Goal: Task Accomplishment & Management: Manage account settings

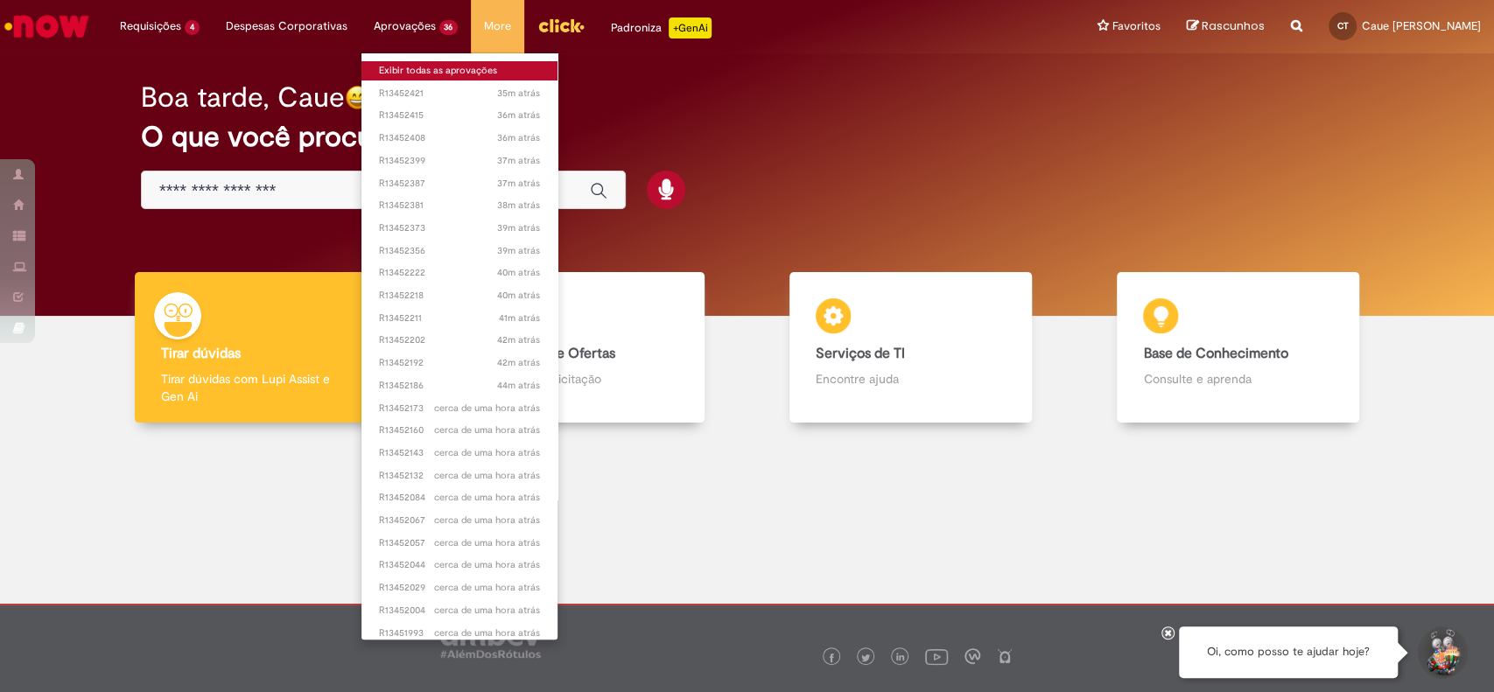
click at [424, 71] on link "Exibir todas as aprovações" at bounding box center [459, 70] width 197 height 19
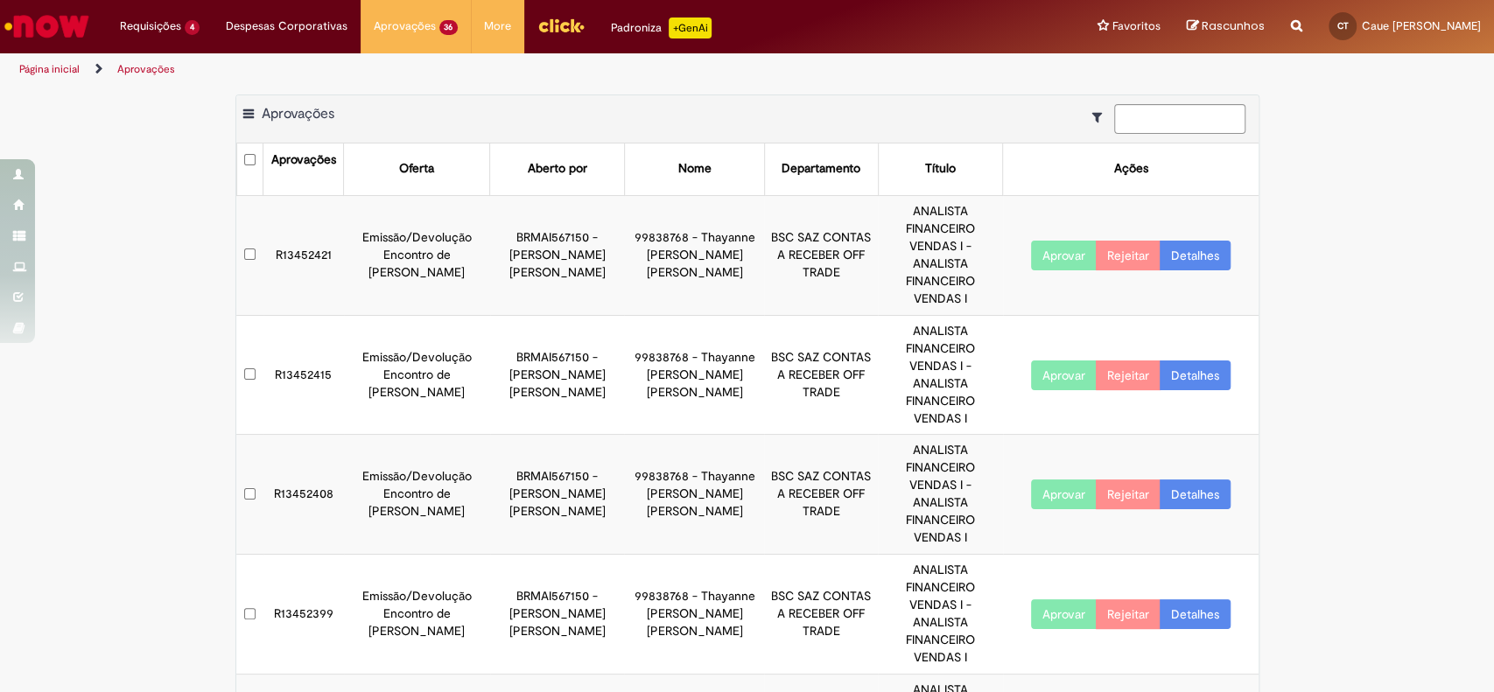
click at [1050, 243] on button "Aprovar" at bounding box center [1064, 256] width 66 height 30
click at [1055, 361] on button "Aprovar" at bounding box center [1064, 376] width 66 height 30
click at [1071, 480] on button "Aprovar" at bounding box center [1064, 495] width 66 height 30
click at [1061, 599] on button "Aprovar" at bounding box center [1064, 614] width 66 height 30
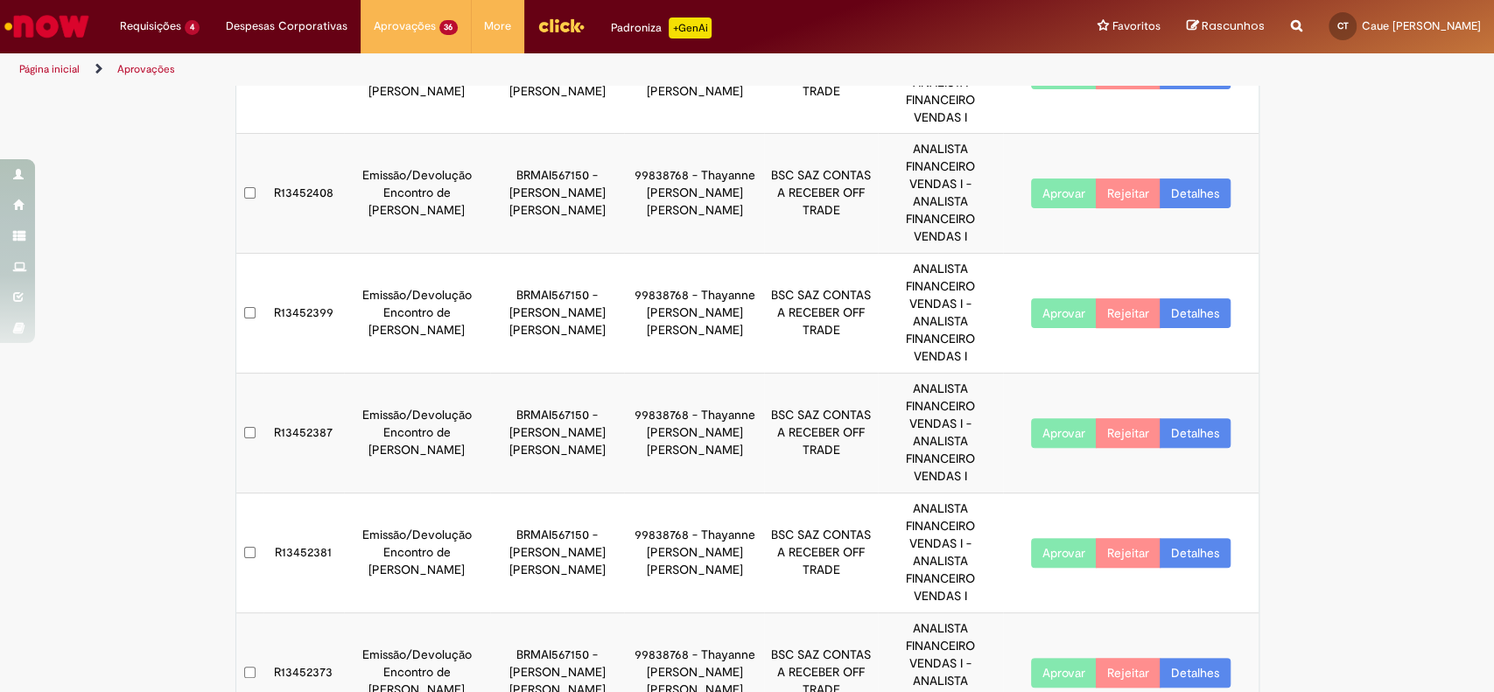
scroll to position [350, 0]
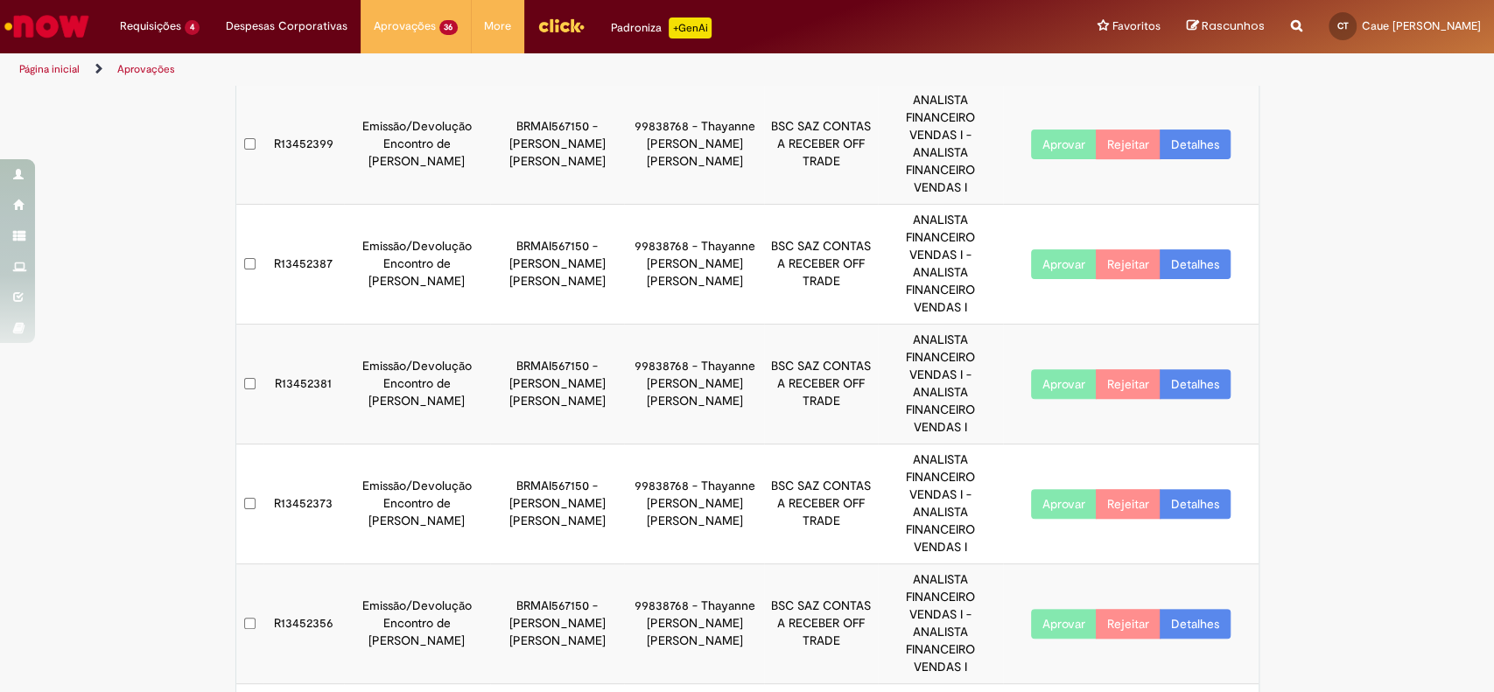
click at [1059, 489] on button "Aprovar" at bounding box center [1064, 504] width 66 height 30
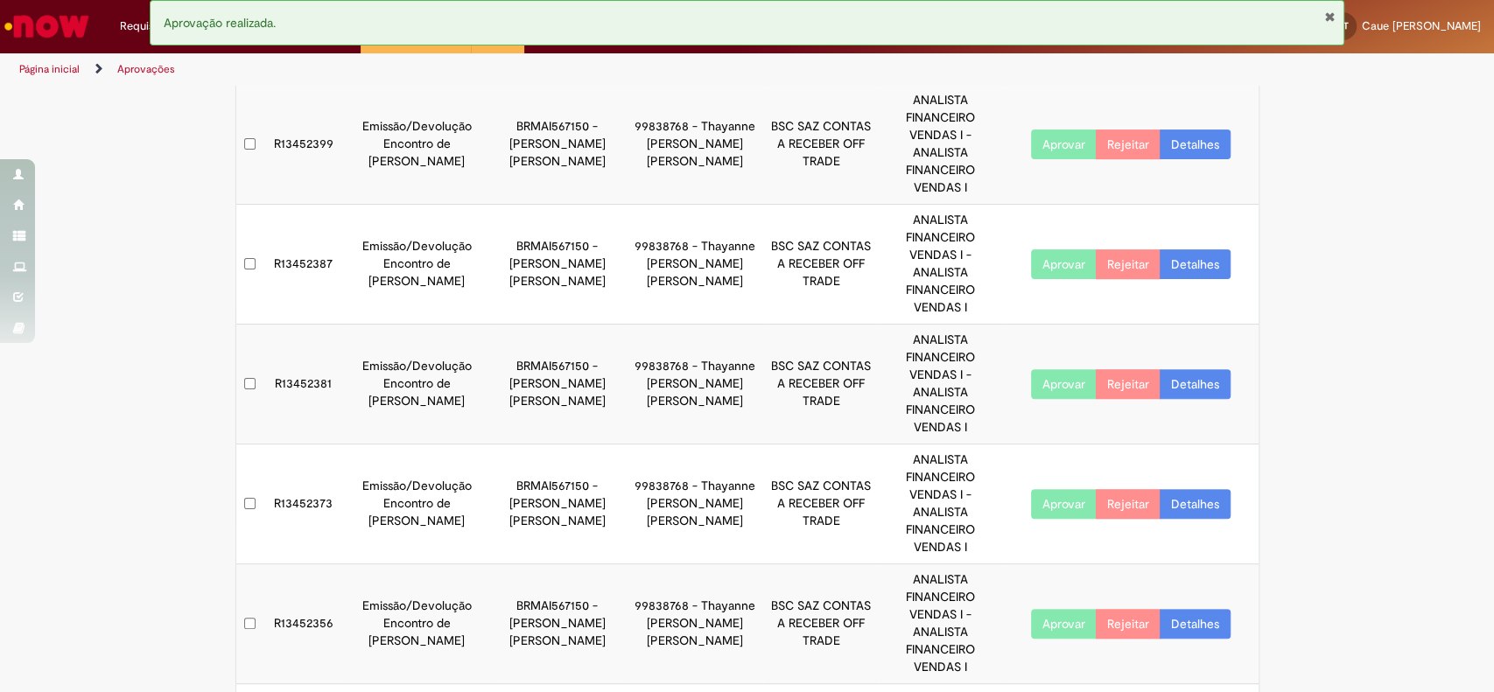
click at [1063, 609] on button "Aprovar" at bounding box center [1064, 624] width 66 height 30
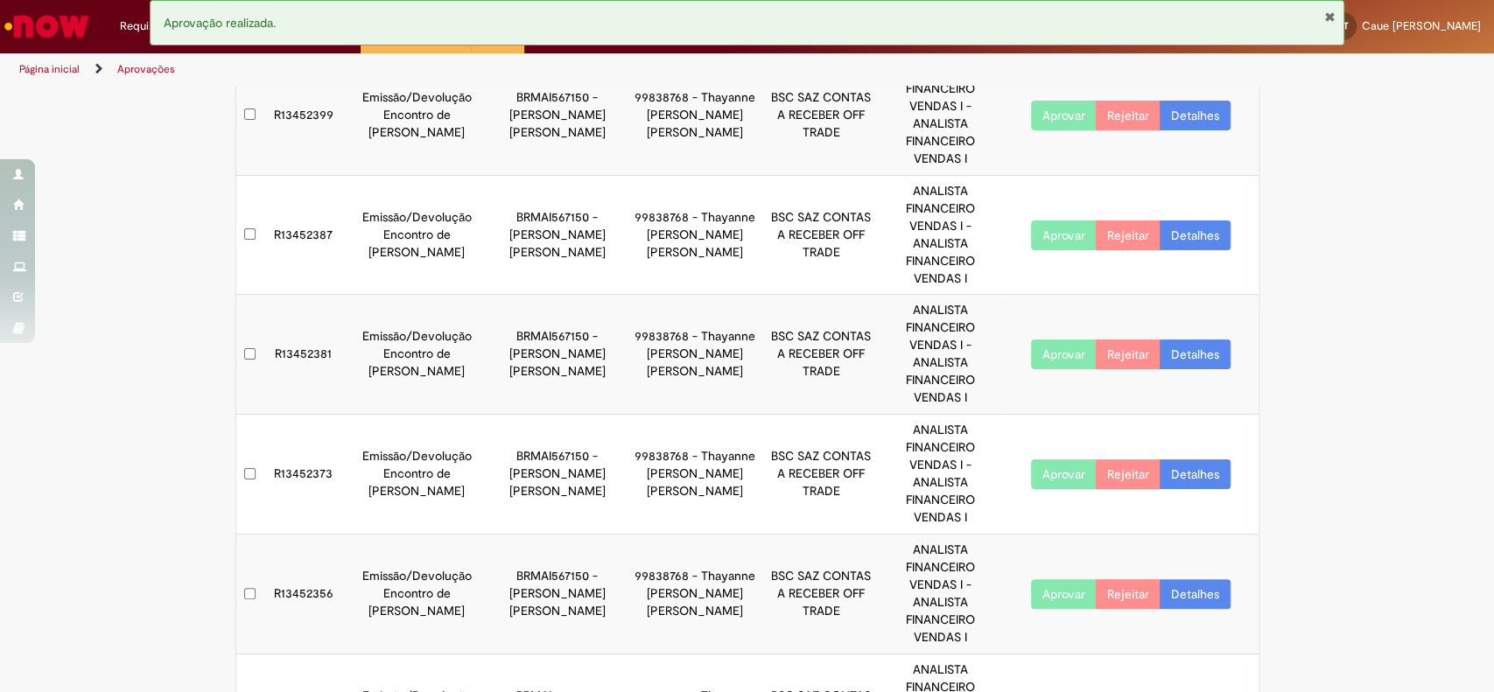
scroll to position [0, 0]
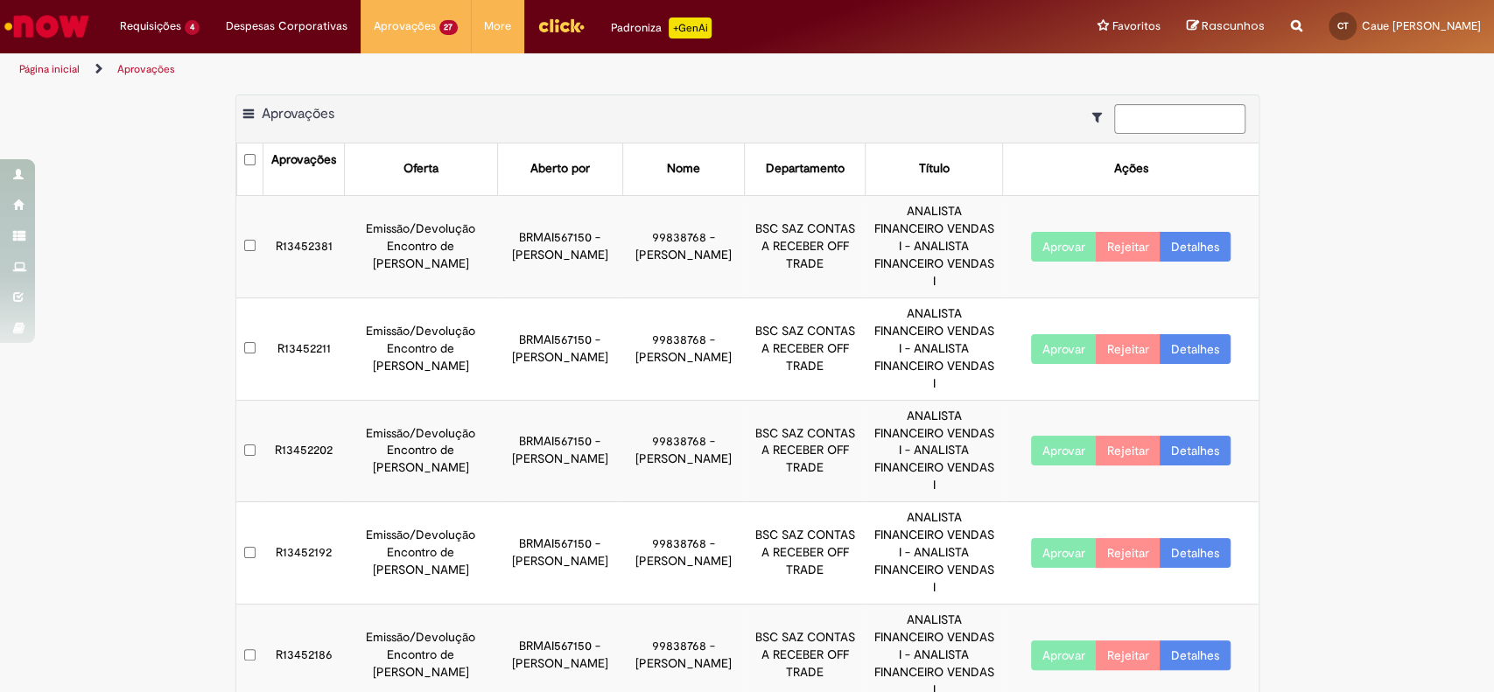
drag, startPoint x: 150, startPoint y: 294, endPoint x: 164, endPoint y: 297, distance: 14.2
click at [149, 295] on div "Exportar como PDF Exportar como Excel Exportar como CSV Aprovações Aprovações O…" at bounding box center [747, 690] width 1494 height 1190
click at [1046, 234] on button "Aprovar" at bounding box center [1064, 247] width 66 height 30
click at [1055, 334] on button "Aprovar" at bounding box center [1064, 349] width 66 height 30
click at [1055, 436] on button "Aprovar" at bounding box center [1064, 451] width 66 height 30
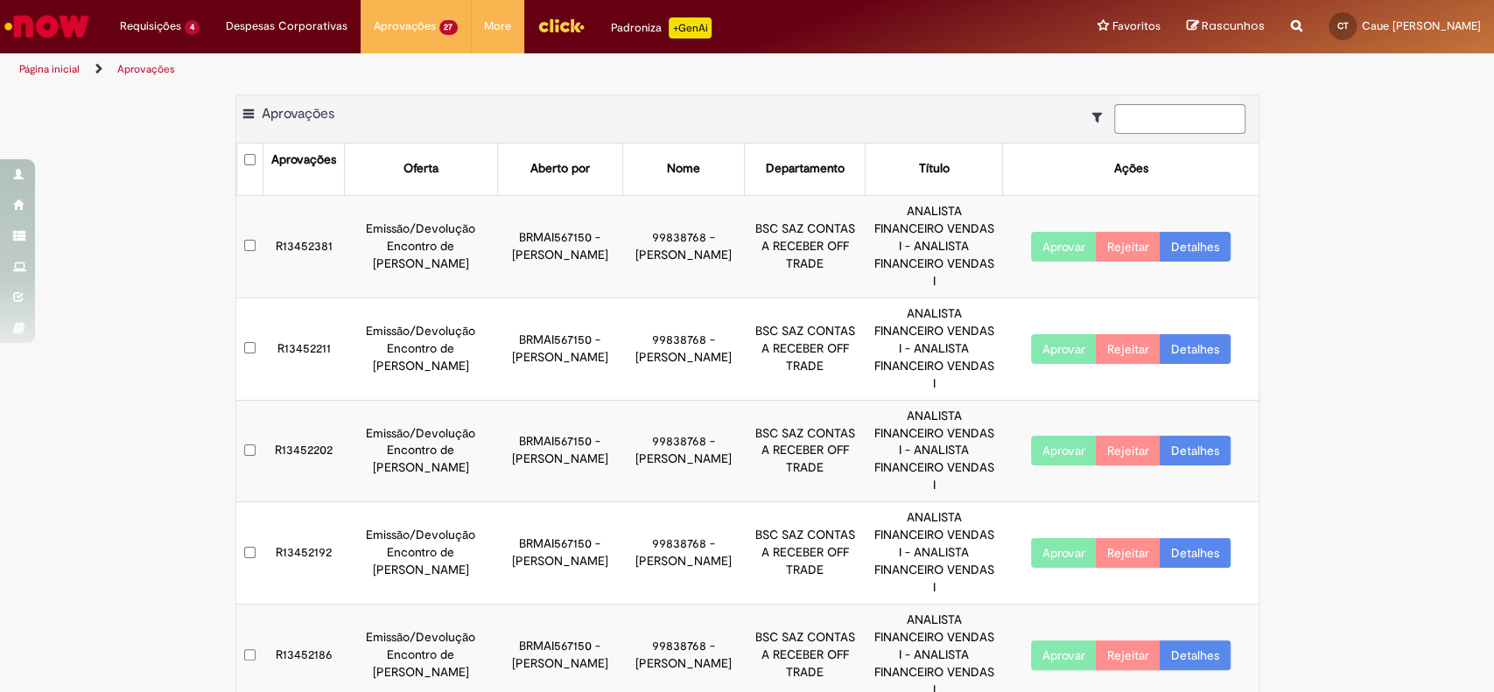
click at [1061, 538] on button "Aprovar" at bounding box center [1064, 553] width 66 height 30
click at [1063, 641] on button "Aprovar" at bounding box center [1064, 656] width 66 height 30
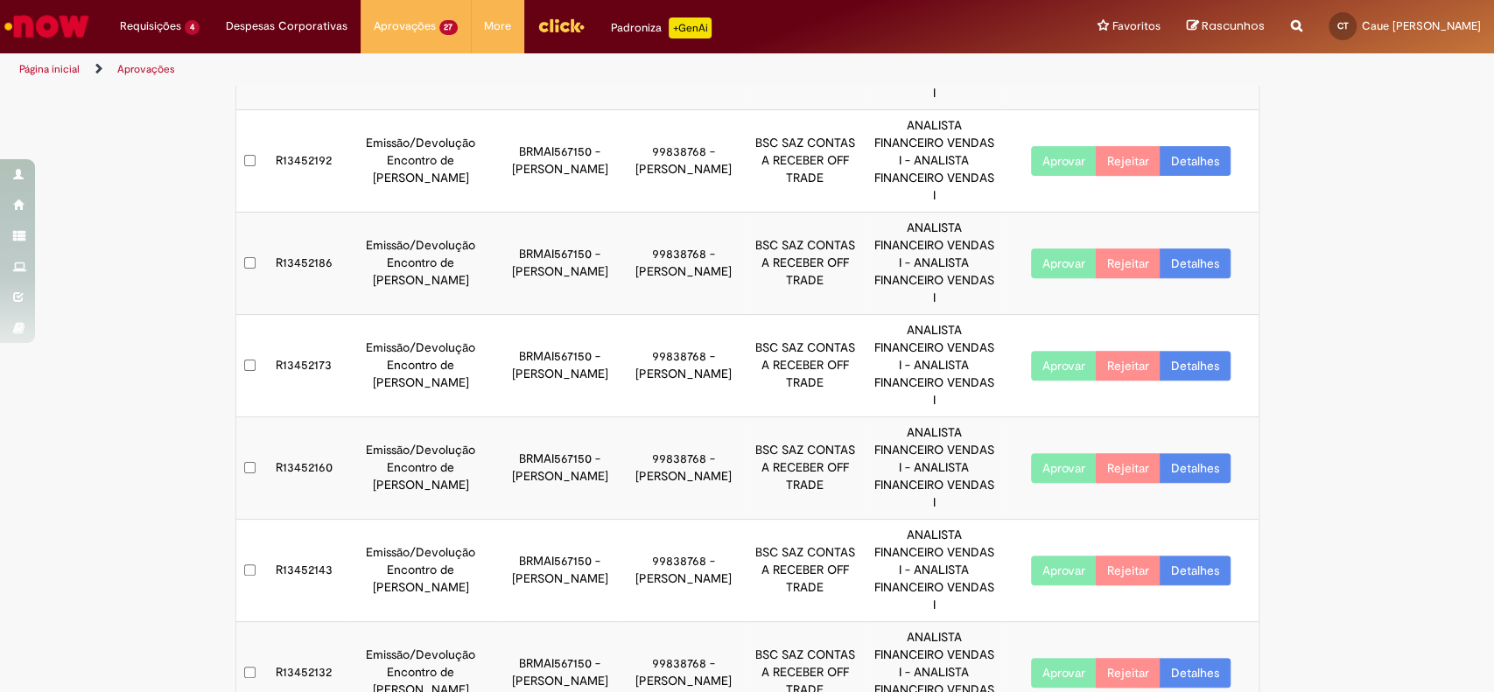
scroll to position [415, 0]
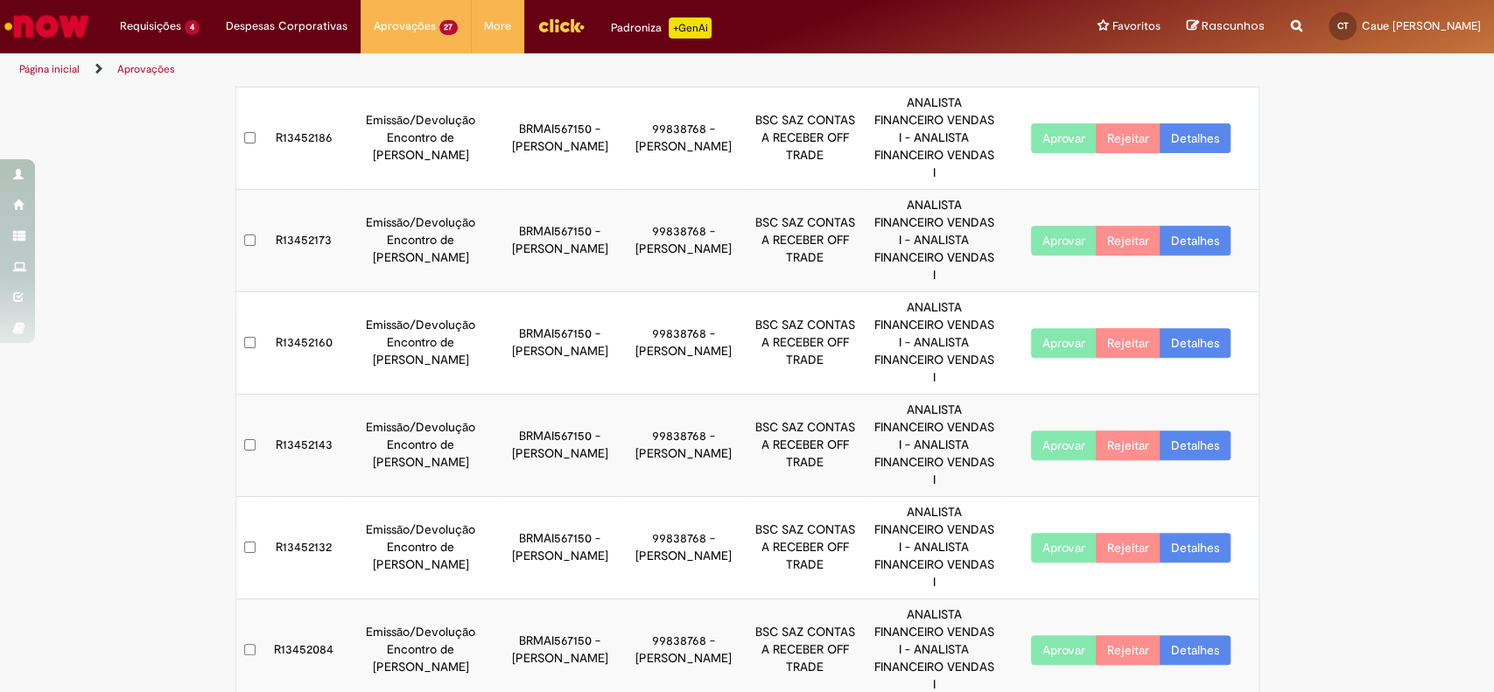
click at [1052, 328] on button "Aprovar" at bounding box center [1064, 343] width 66 height 30
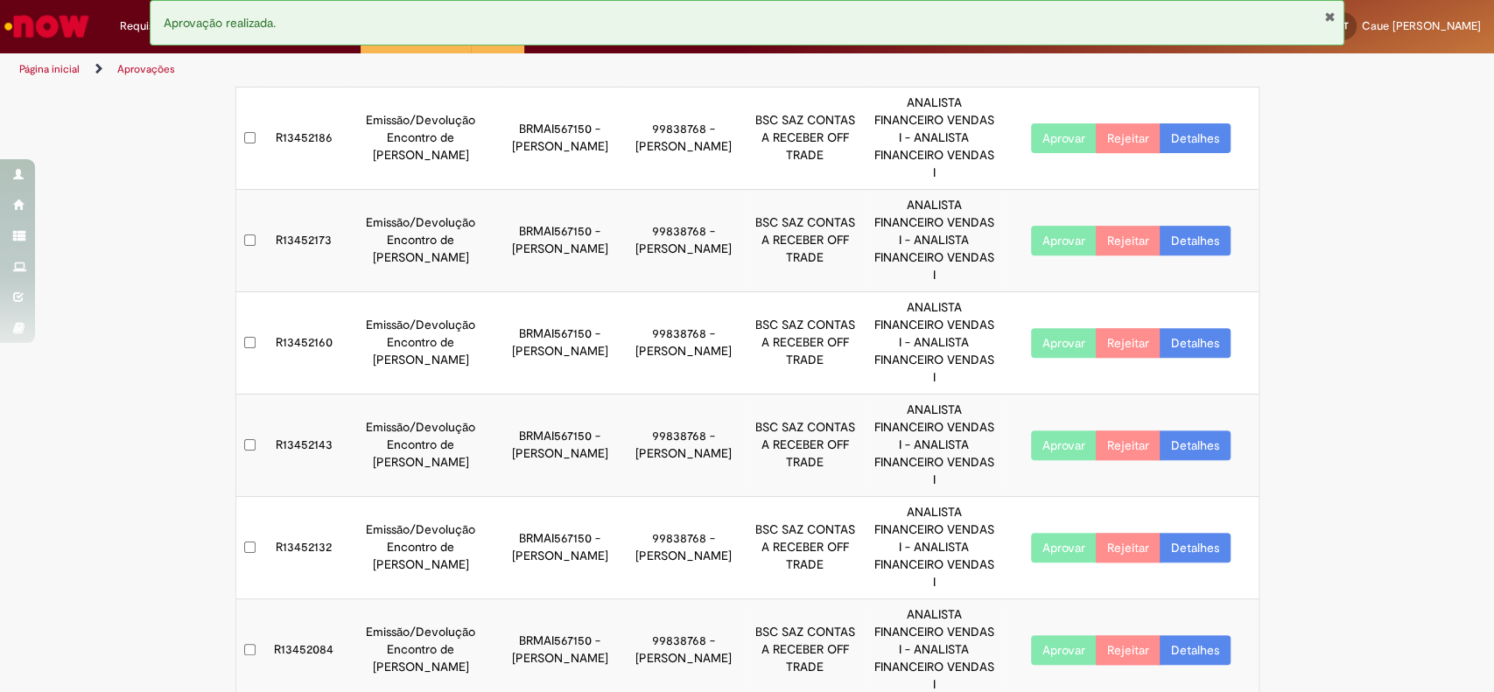
click at [1054, 431] on button "Aprovar" at bounding box center [1064, 446] width 66 height 30
click at [1058, 533] on button "Aprovar" at bounding box center [1064, 548] width 66 height 30
click at [1064, 635] on button "Aprovar" at bounding box center [1064, 650] width 66 height 30
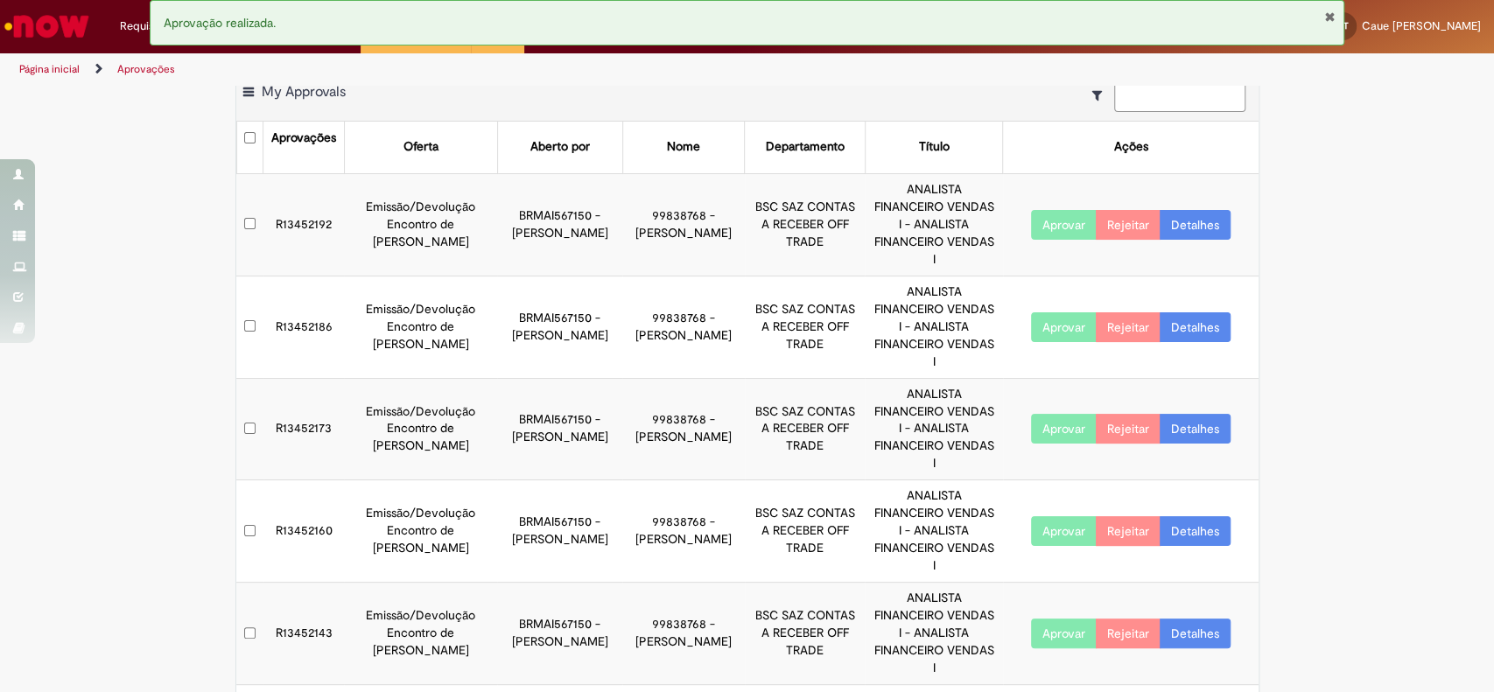
scroll to position [0, 0]
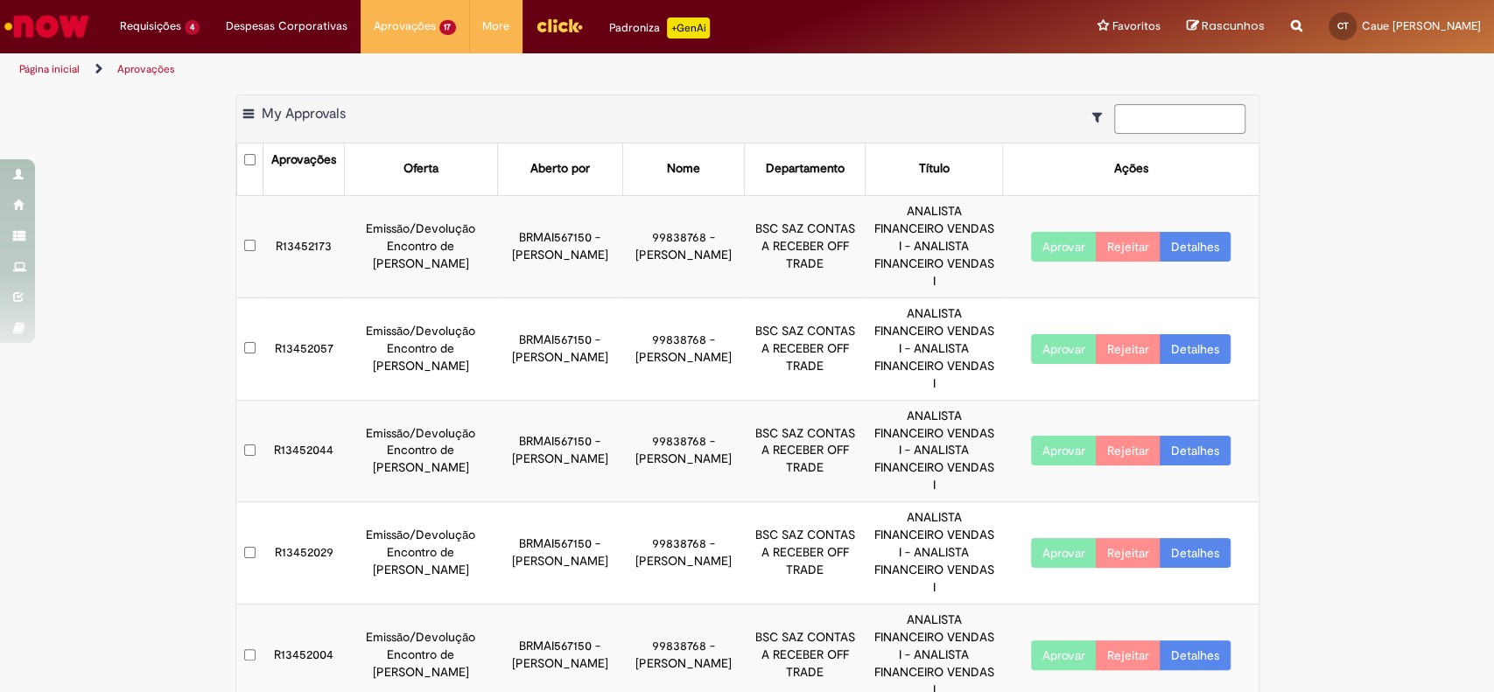
click at [813, 58] on ul "Página inicial Aprovações" at bounding box center [498, 69] width 970 height 32
click at [1053, 234] on button "Aprovar" at bounding box center [1064, 247] width 66 height 30
click at [1063, 334] on button "Aprovar" at bounding box center [1064, 349] width 66 height 30
click at [1064, 436] on button "Aprovar" at bounding box center [1064, 451] width 66 height 30
click at [1063, 538] on button "Aprovar" at bounding box center [1064, 553] width 66 height 30
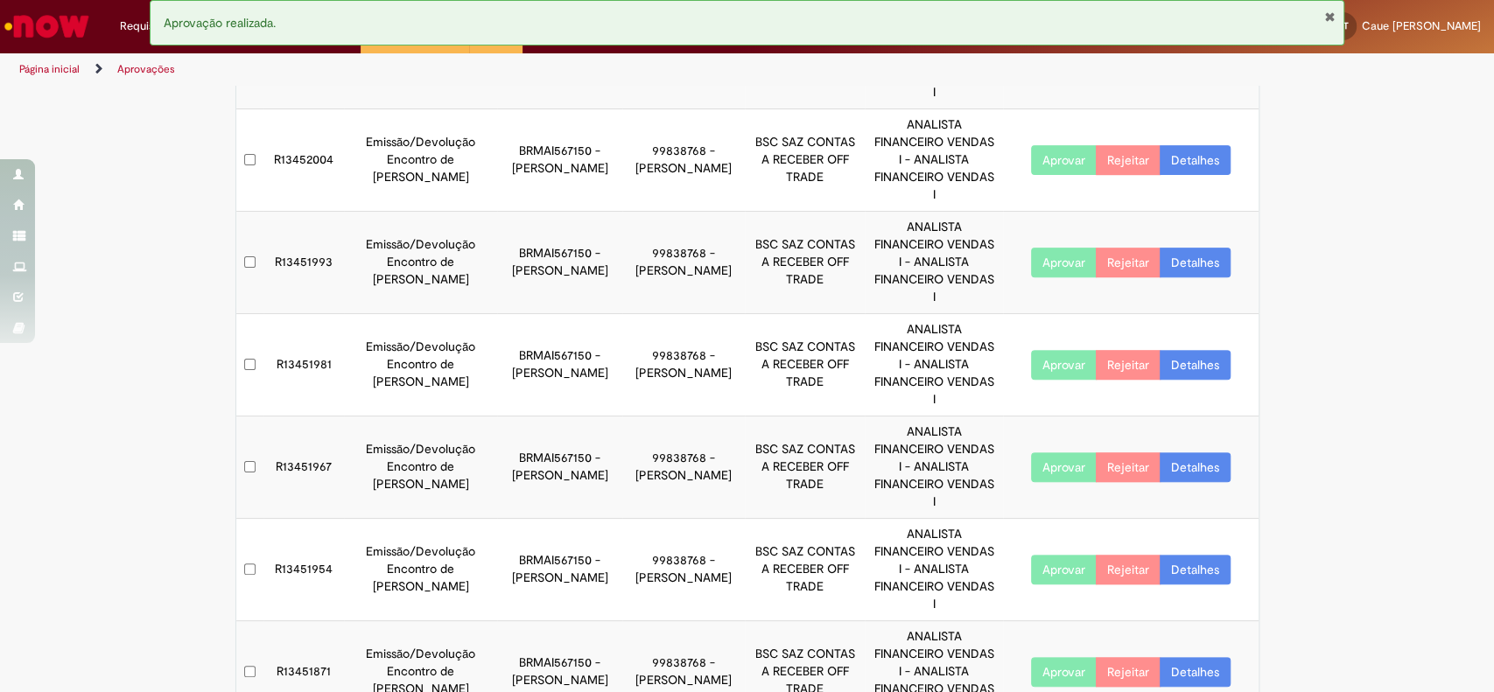
scroll to position [415, 0]
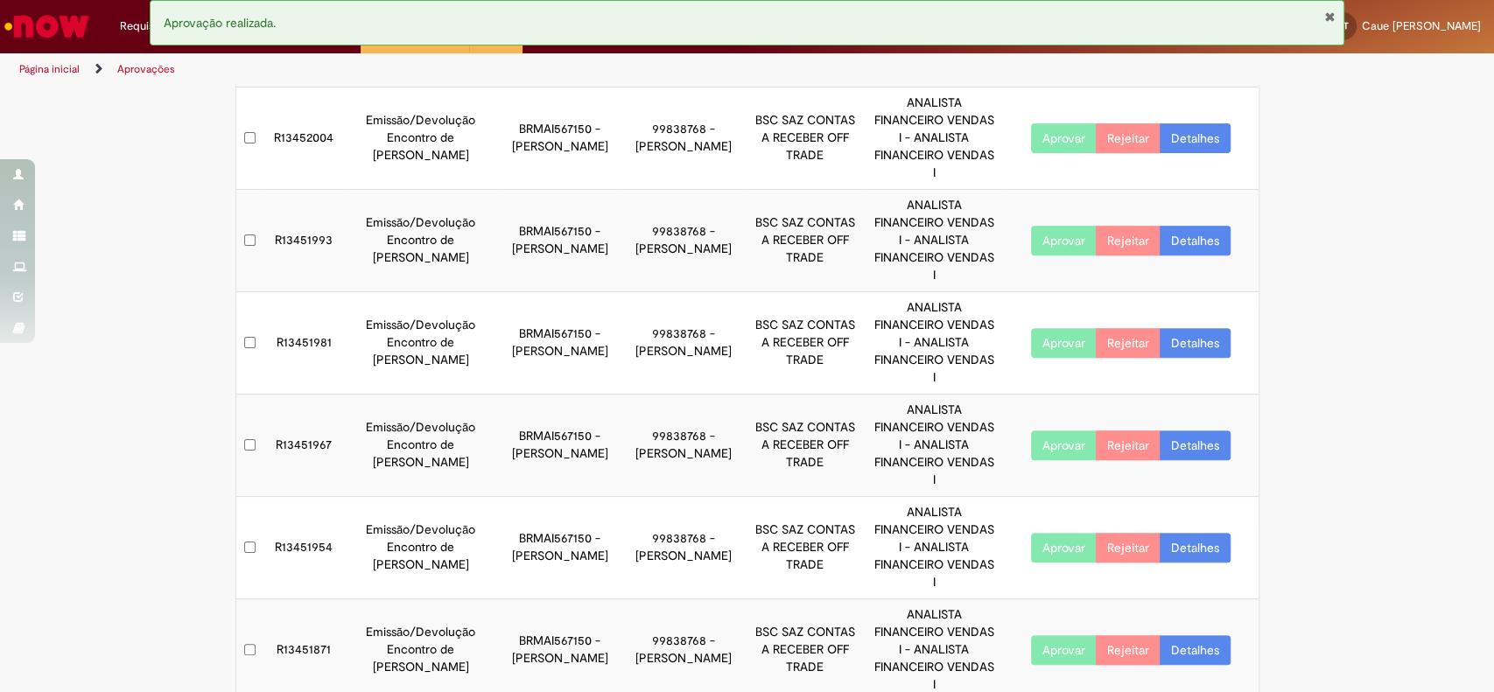
click at [1054, 431] on button "Aprovar" at bounding box center [1064, 446] width 66 height 30
click at [1056, 533] on button "Aprovar" at bounding box center [1064, 548] width 66 height 30
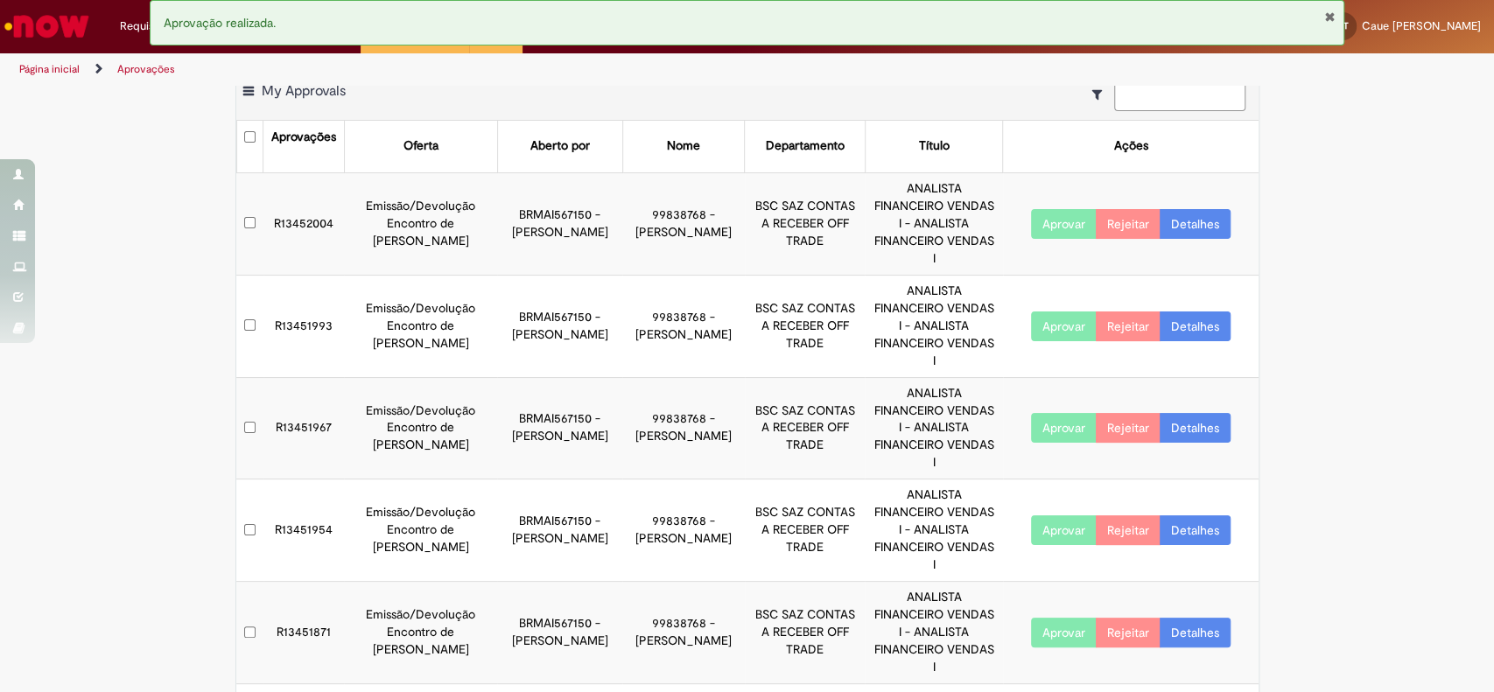
scroll to position [0, 0]
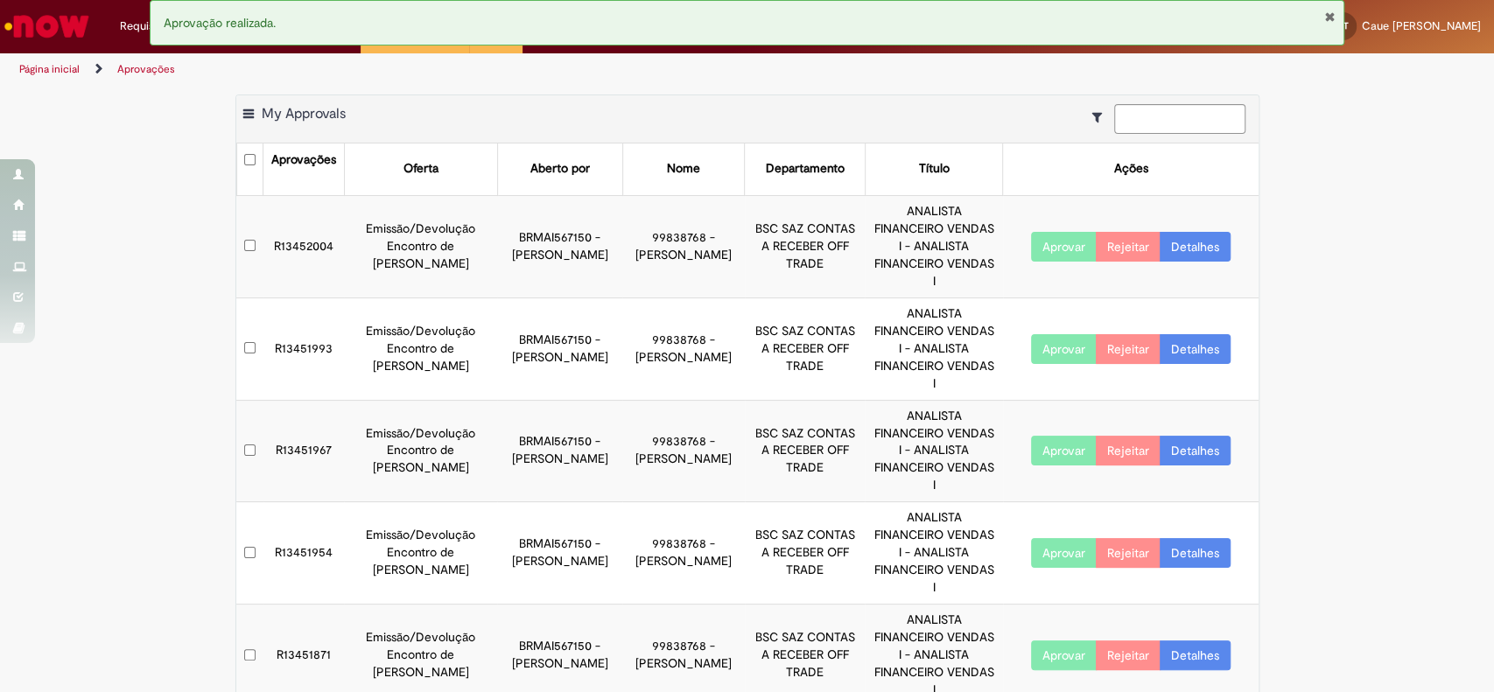
click at [1331, 16] on button "Fechar Notificação" at bounding box center [1328, 17] width 11 height 14
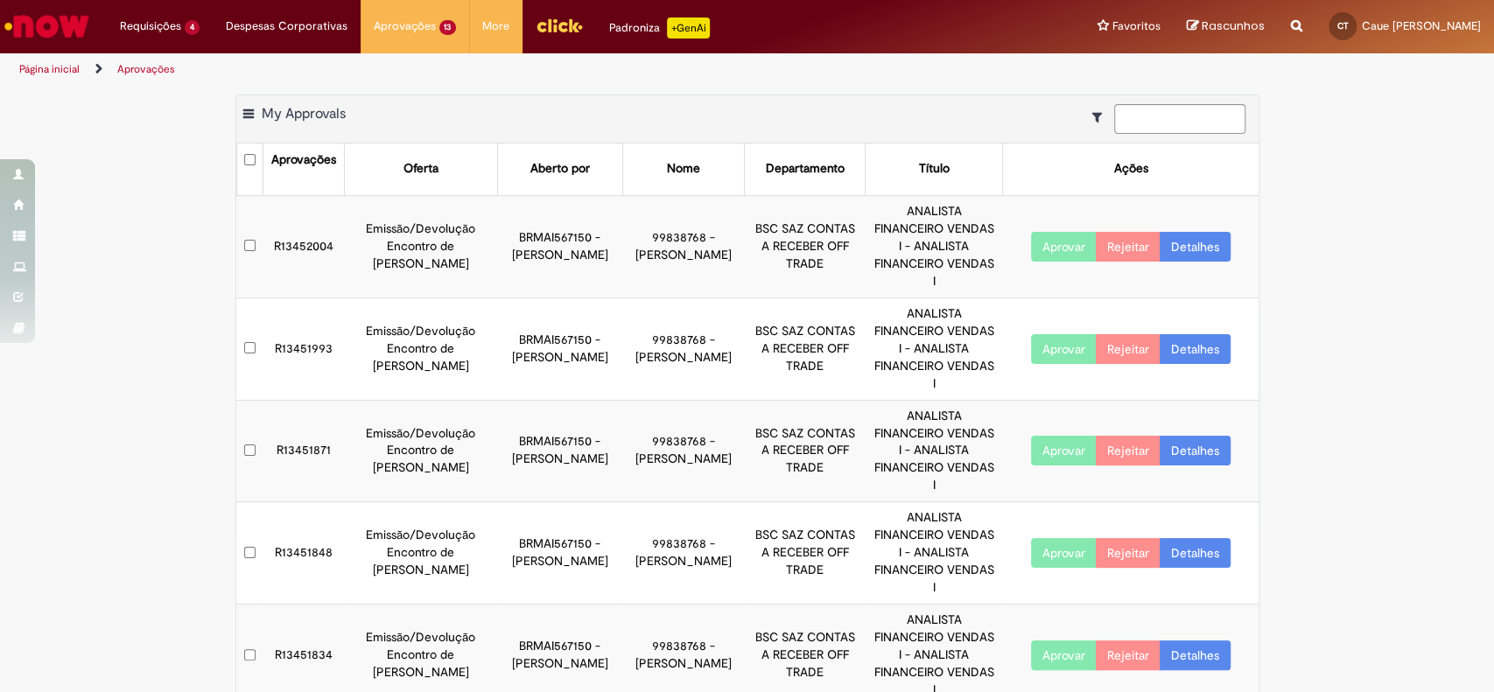
click at [1045, 232] on button "Aprovar" at bounding box center [1064, 247] width 66 height 30
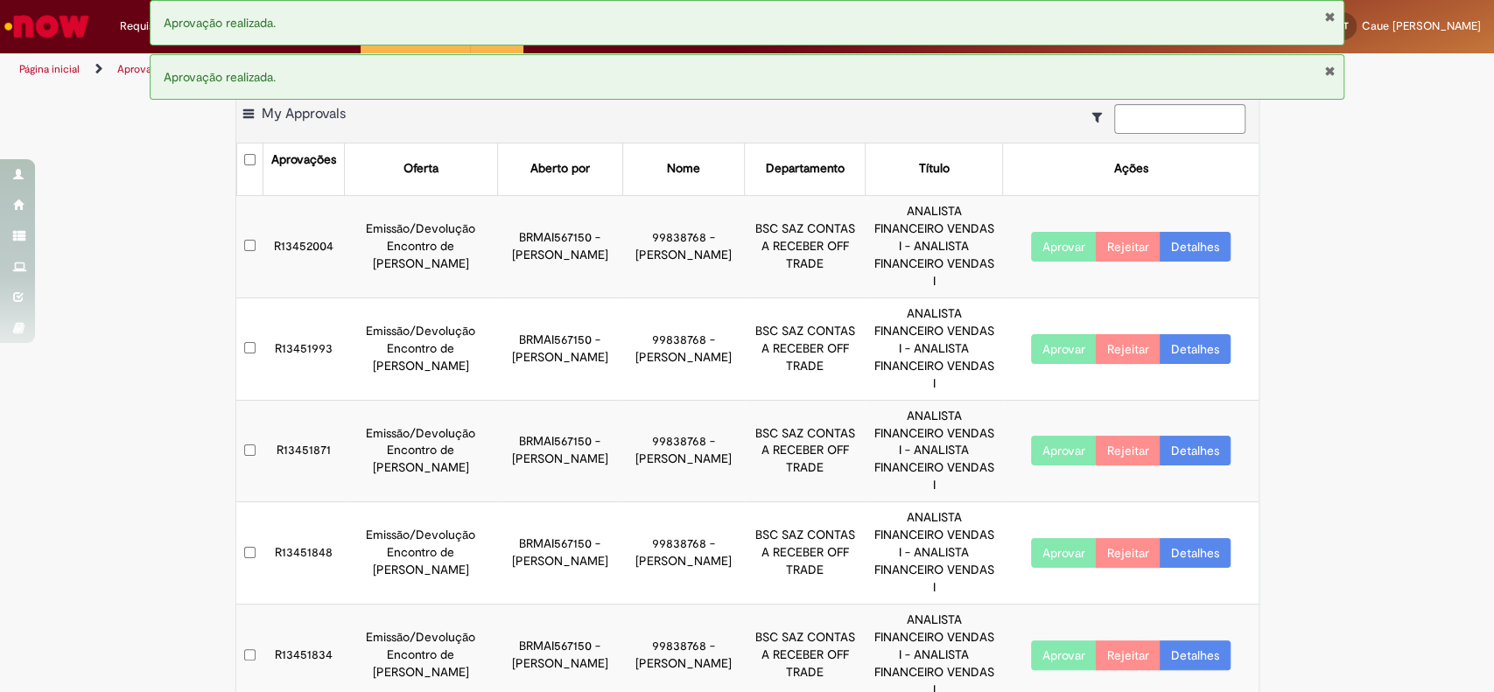
click at [1056, 334] on button "Aprovar" at bounding box center [1064, 349] width 66 height 30
click at [1054, 436] on button "Aprovar" at bounding box center [1064, 451] width 66 height 30
click at [1063, 538] on button "Aprovar" at bounding box center [1064, 553] width 66 height 30
click at [1071, 641] on button "Aprovar" at bounding box center [1064, 656] width 66 height 30
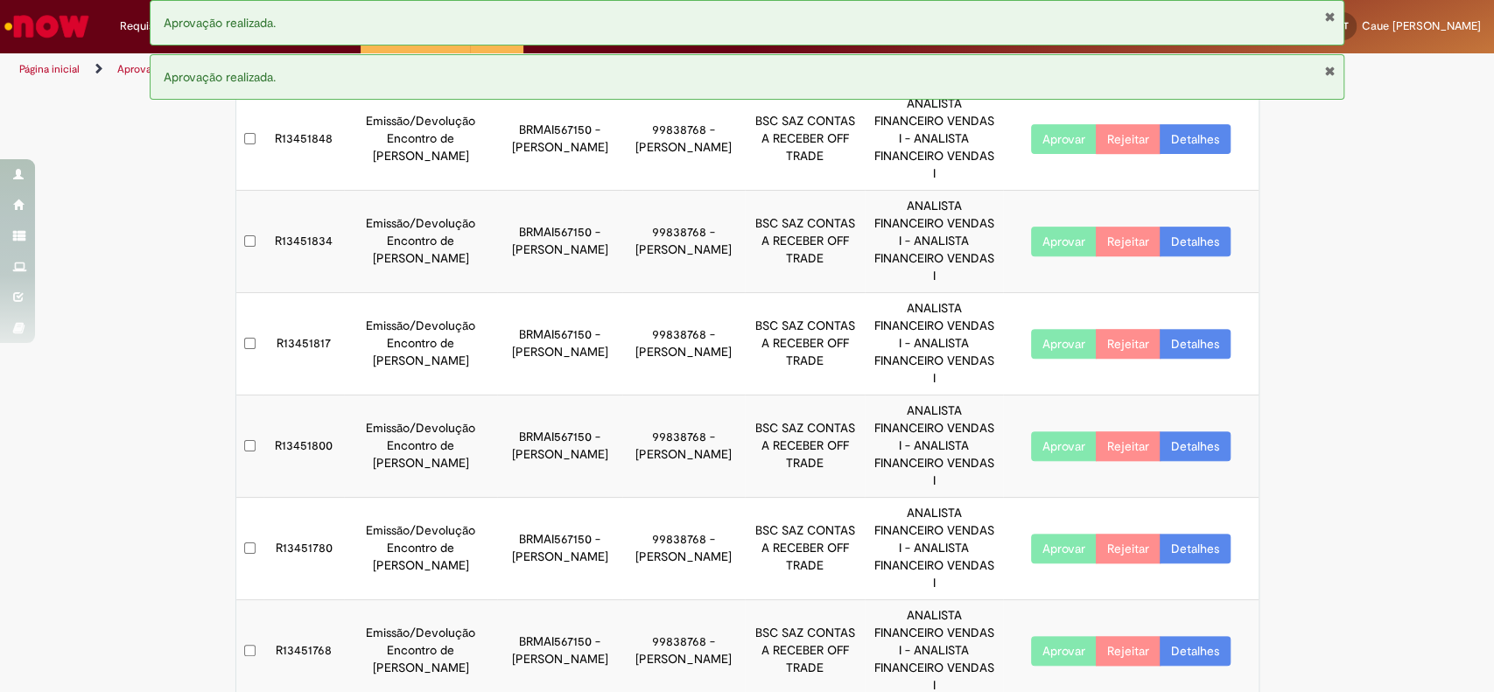
scroll to position [415, 0]
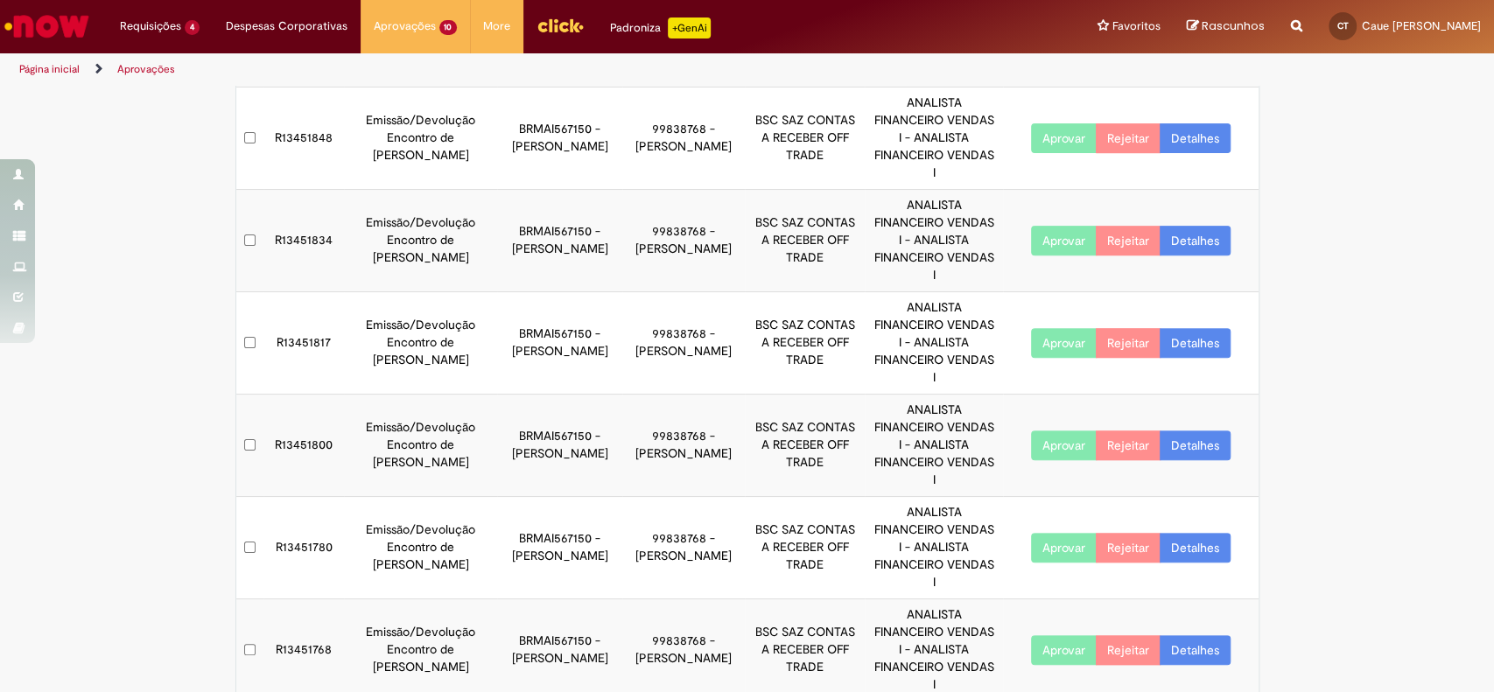
click at [1045, 431] on button "Aprovar" at bounding box center [1064, 446] width 66 height 30
click at [1045, 533] on button "Aprovar" at bounding box center [1064, 548] width 66 height 30
click at [1045, 635] on button "Aprovar" at bounding box center [1064, 650] width 66 height 30
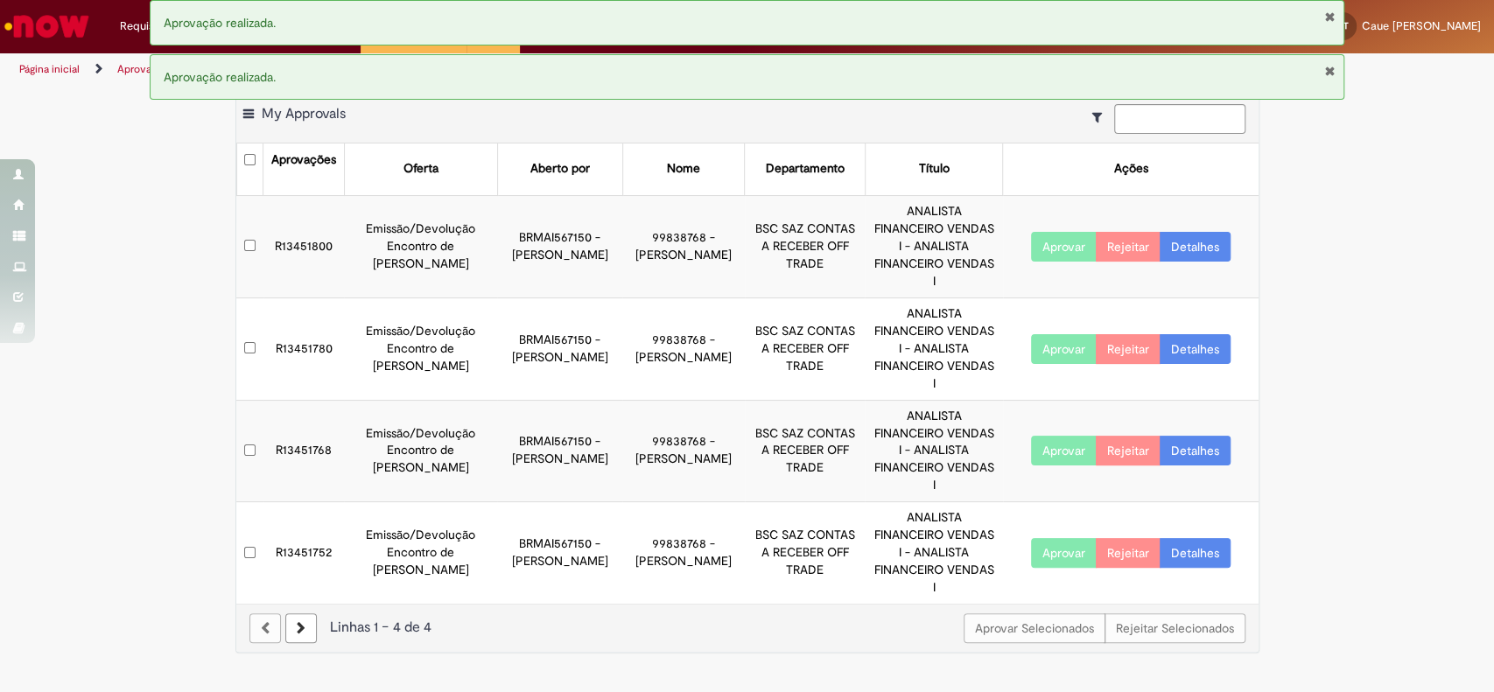
scroll to position [0, 0]
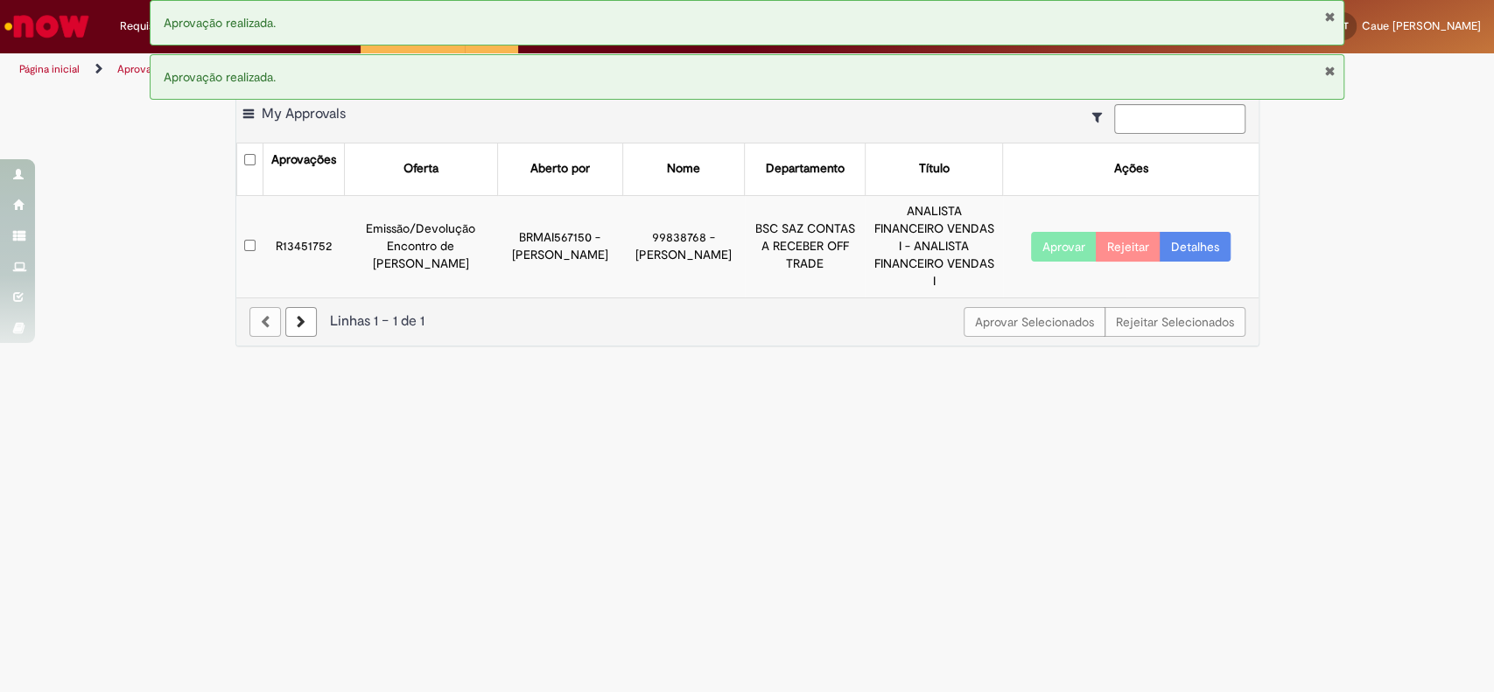
click at [72, 426] on main "Aprovações Exportar como PDF Exportar como Excel Exportar como CSV My Approvals…" at bounding box center [747, 389] width 1494 height 606
